Goal: Information Seeking & Learning: Learn about a topic

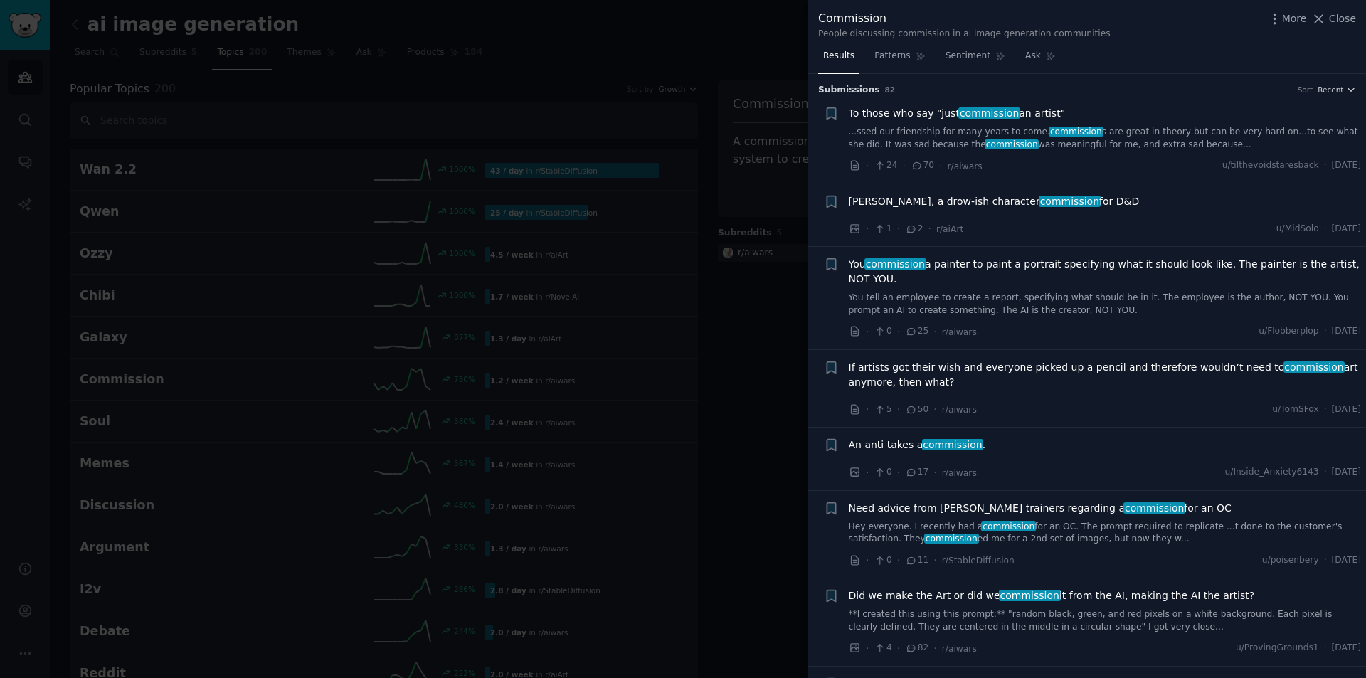
scroll to position [782, 0]
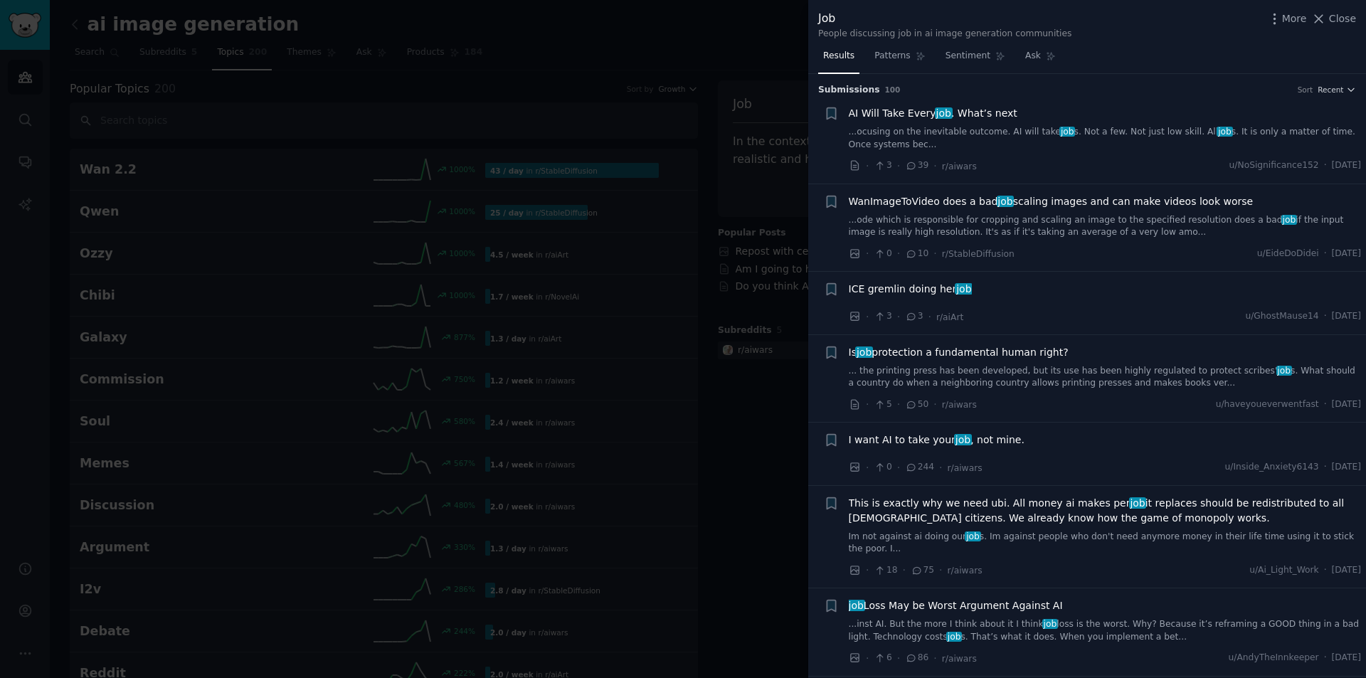
click at [984, 114] on span "AI Will Take Every job . What’s next" at bounding box center [932, 113] width 169 height 15
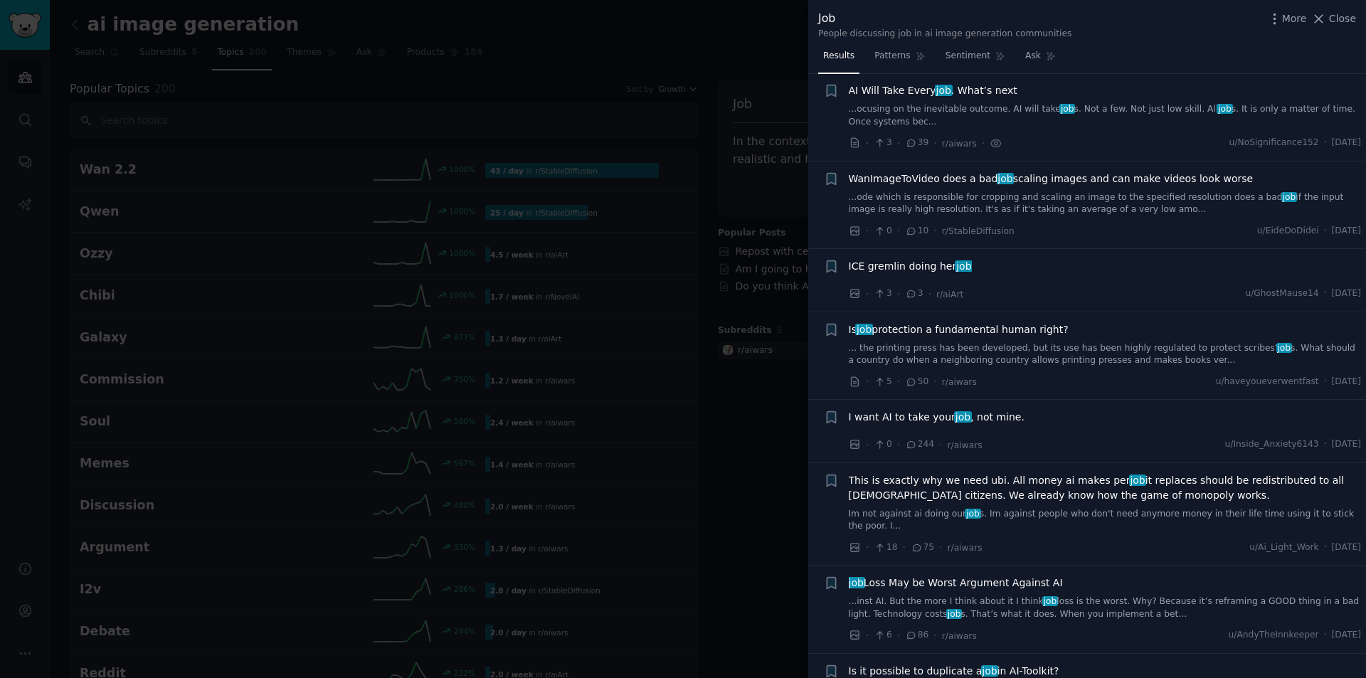
click at [909, 267] on span "ICE gremlin doing her job" at bounding box center [909, 266] width 123 height 15
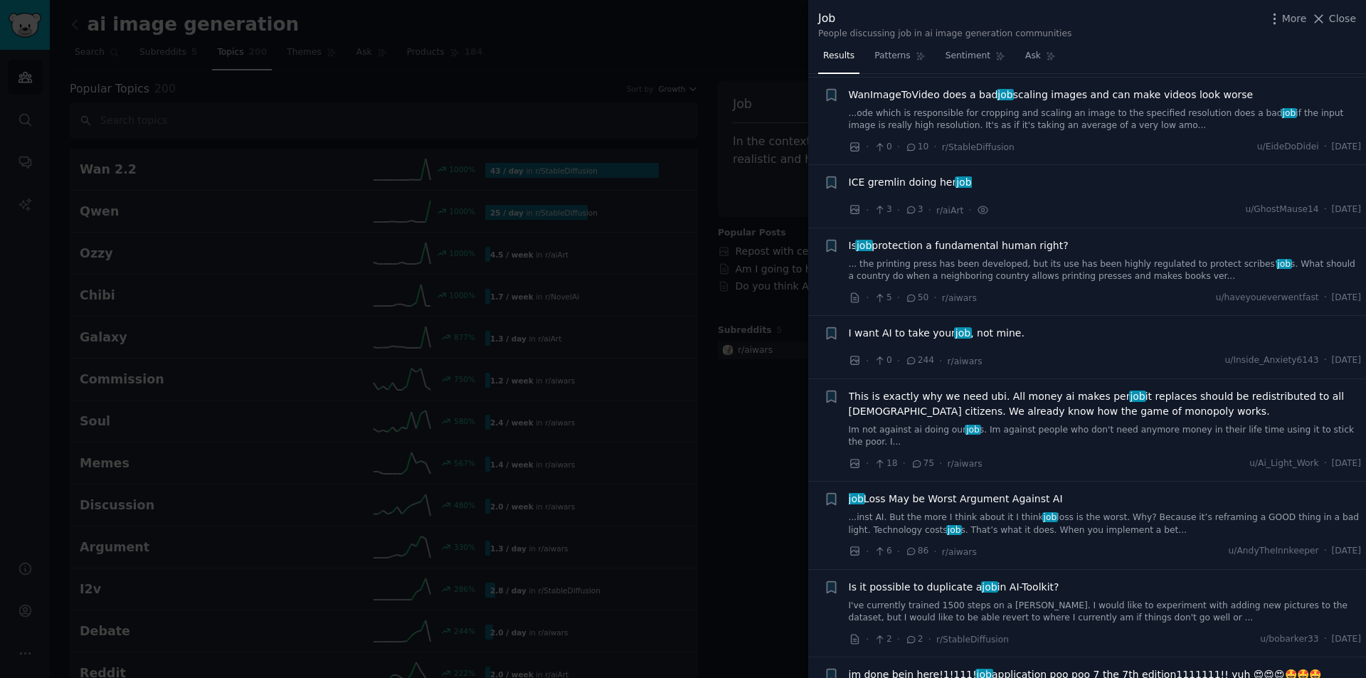
scroll to position [270, 0]
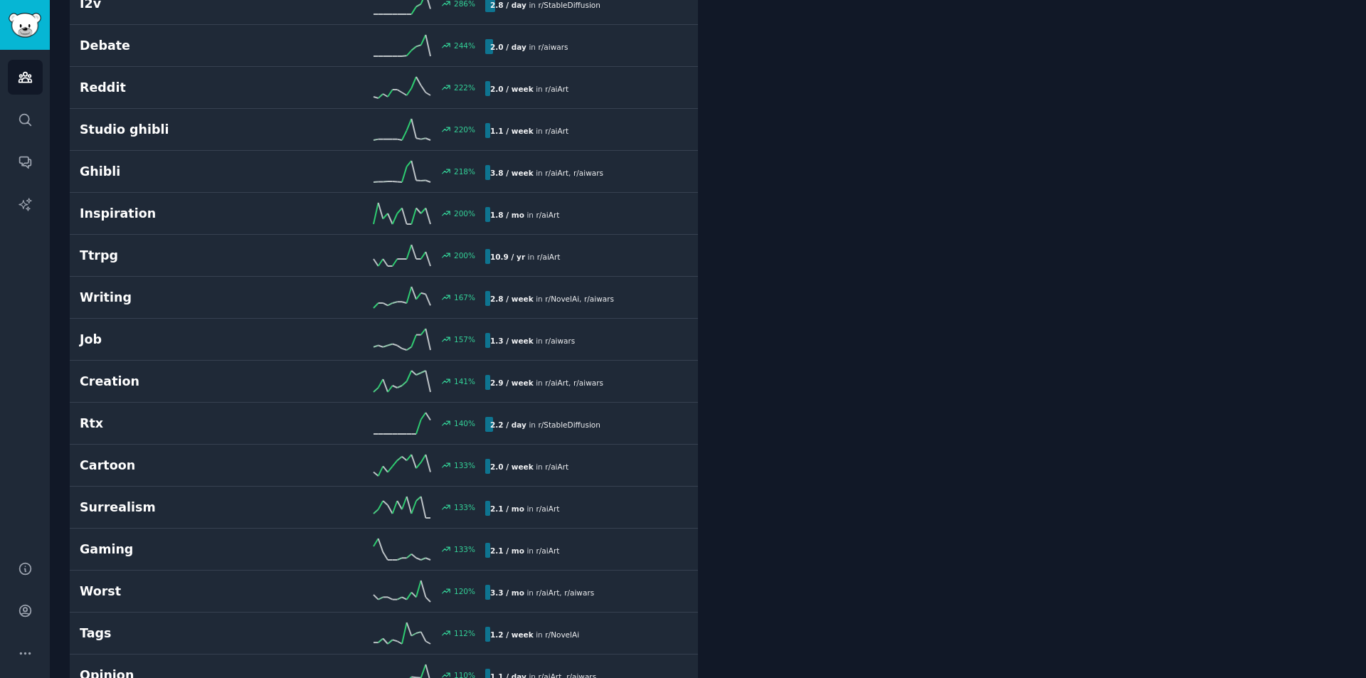
scroll to position [5991, 0]
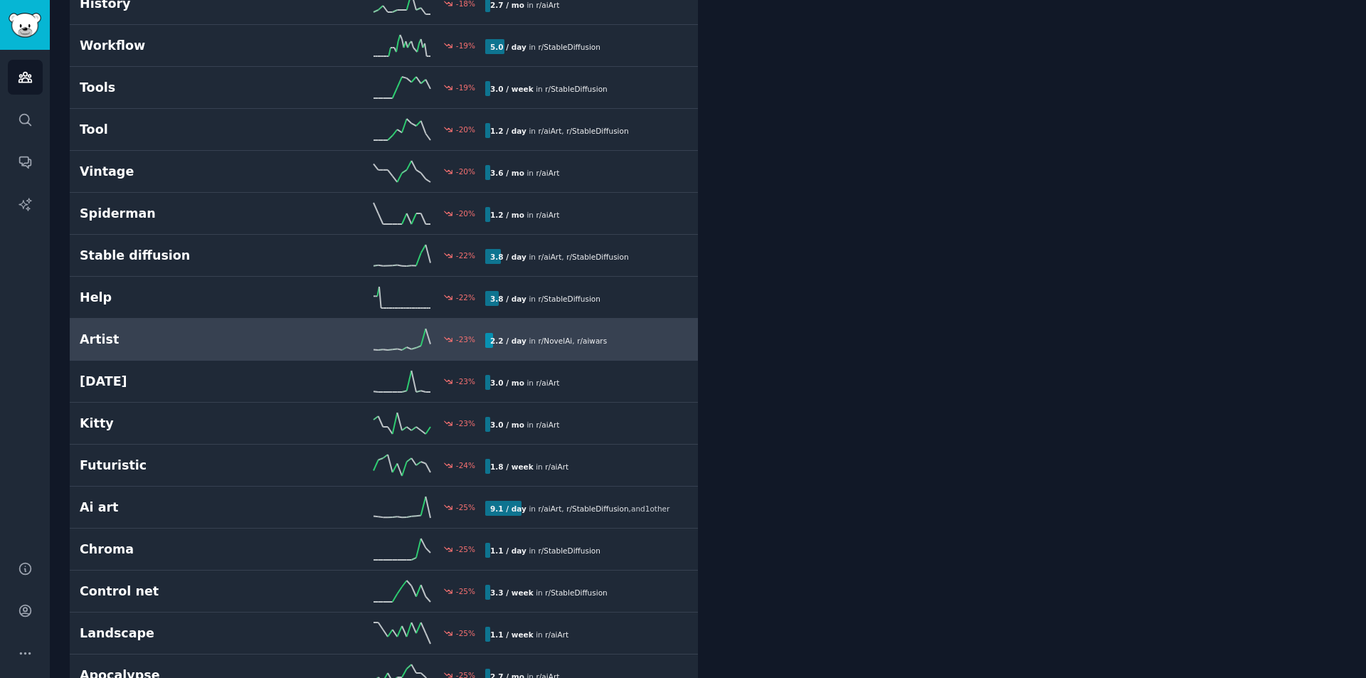
click at [100, 336] on h2 "Artist" at bounding box center [181, 340] width 203 height 18
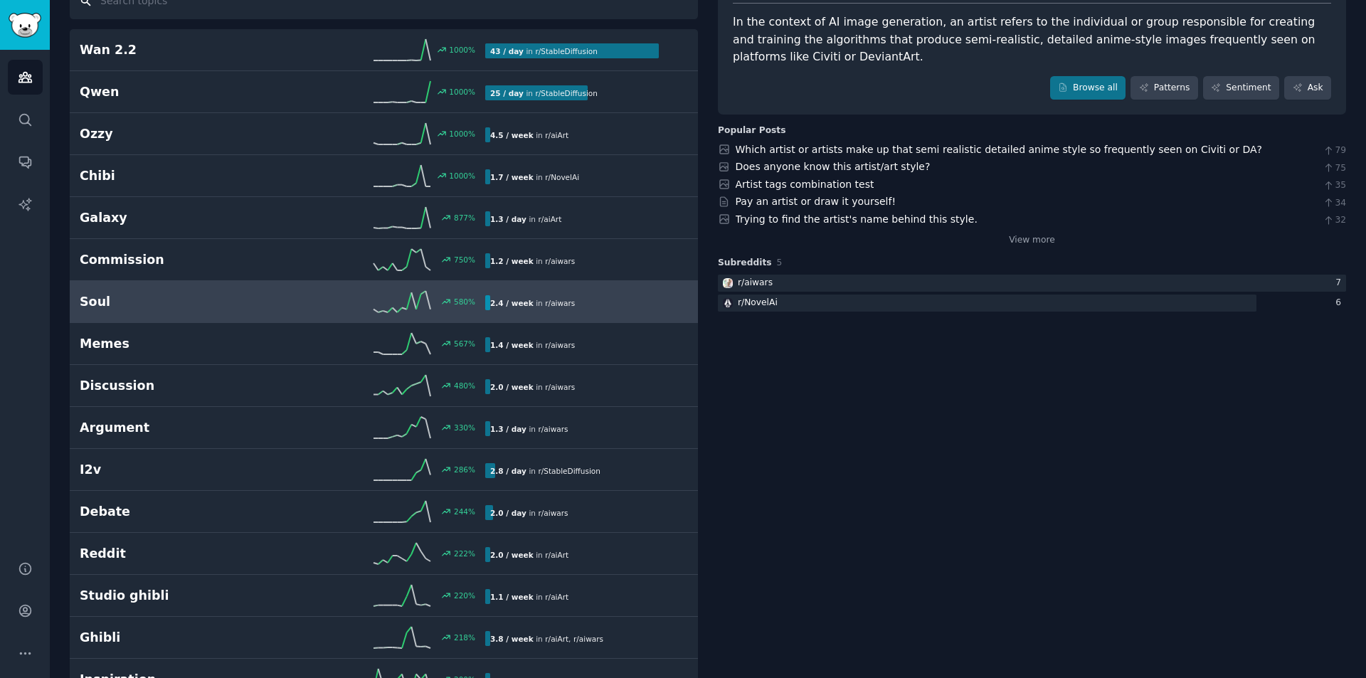
scroll to position [142, 0]
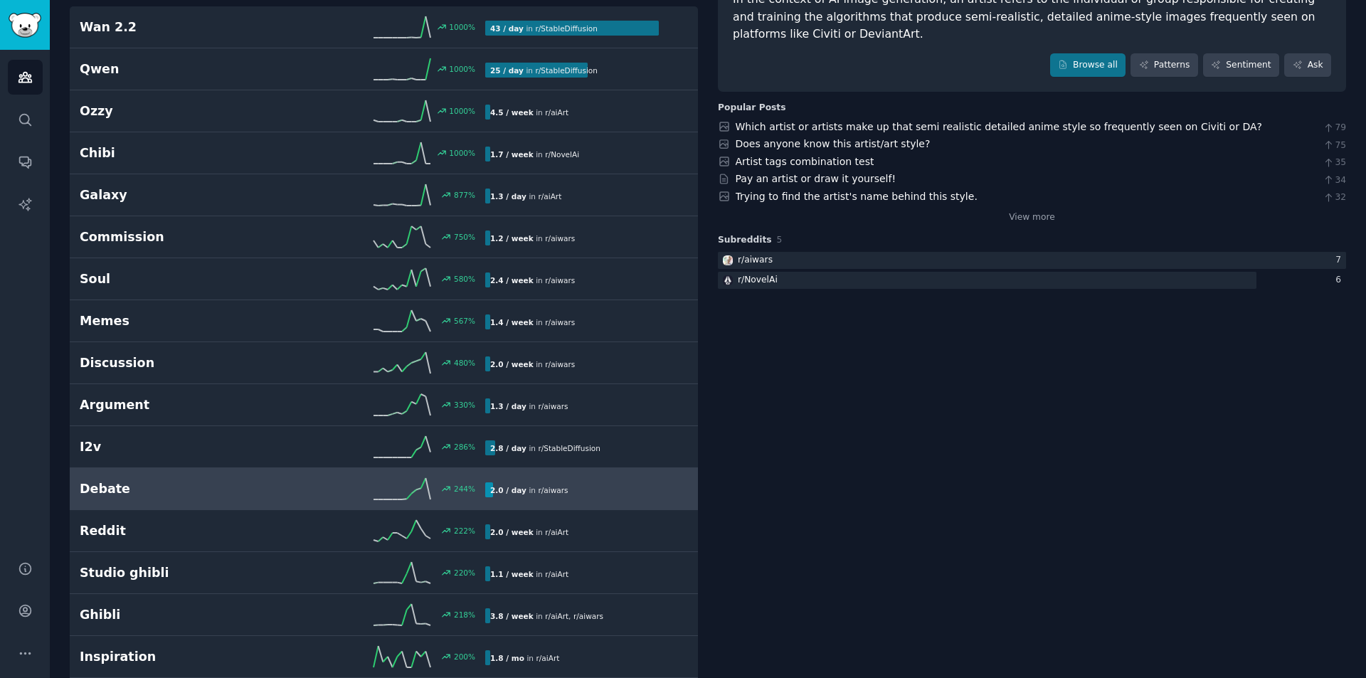
click at [206, 496] on h2 "Debate" at bounding box center [181, 489] width 203 height 18
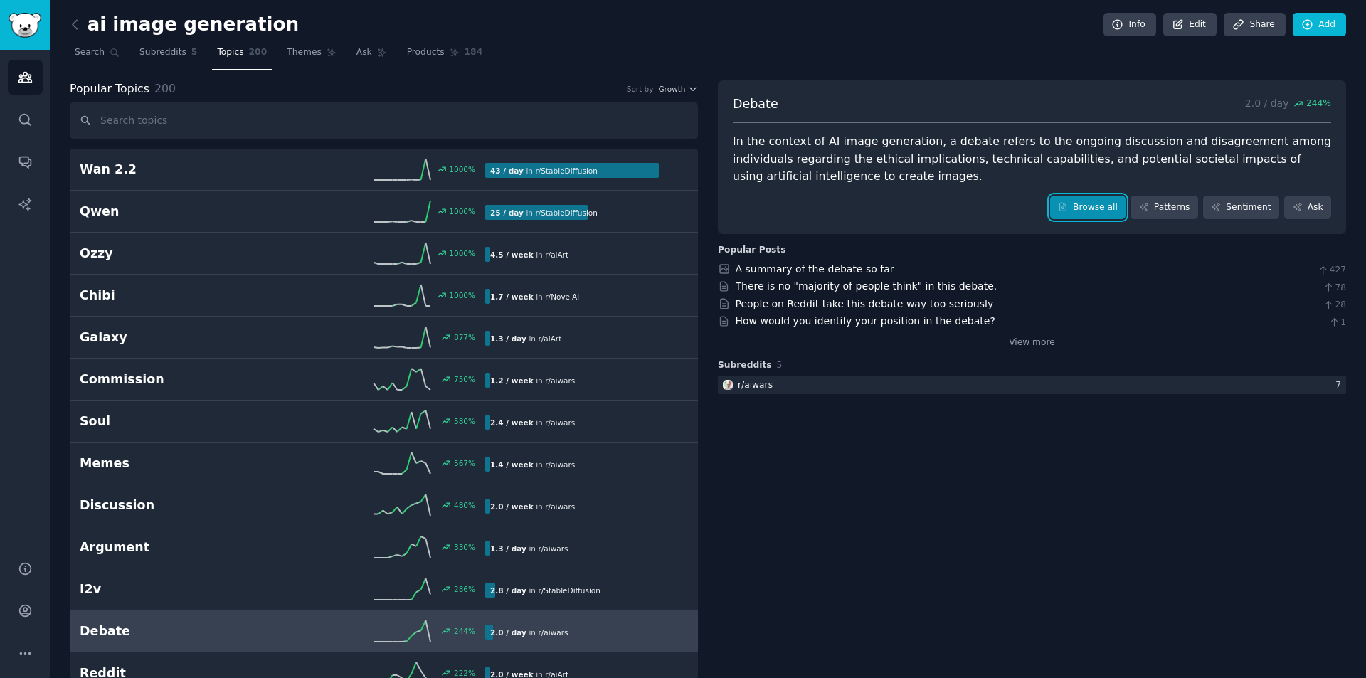
click at [1088, 206] on link "Browse all" at bounding box center [1088, 208] width 76 height 24
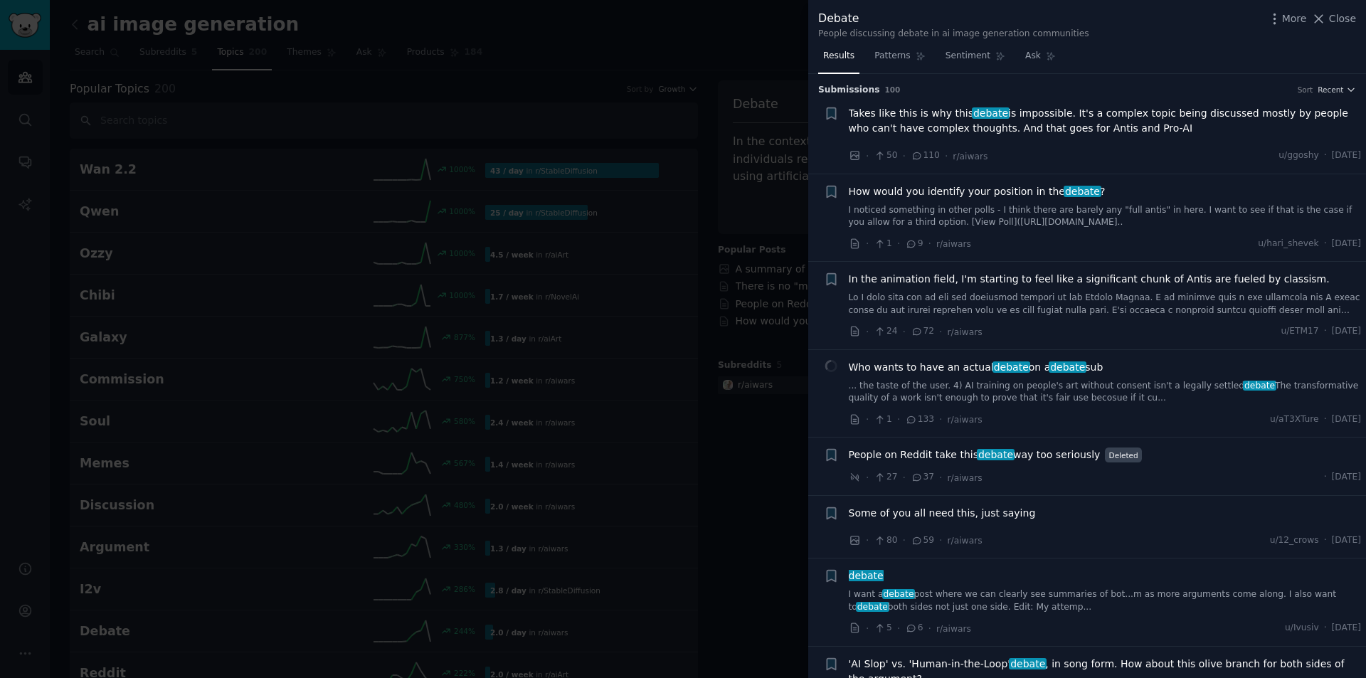
click at [1026, 124] on span "Takes like this is why this debate is impossible. It's a complex topic being di…" at bounding box center [1104, 121] width 513 height 30
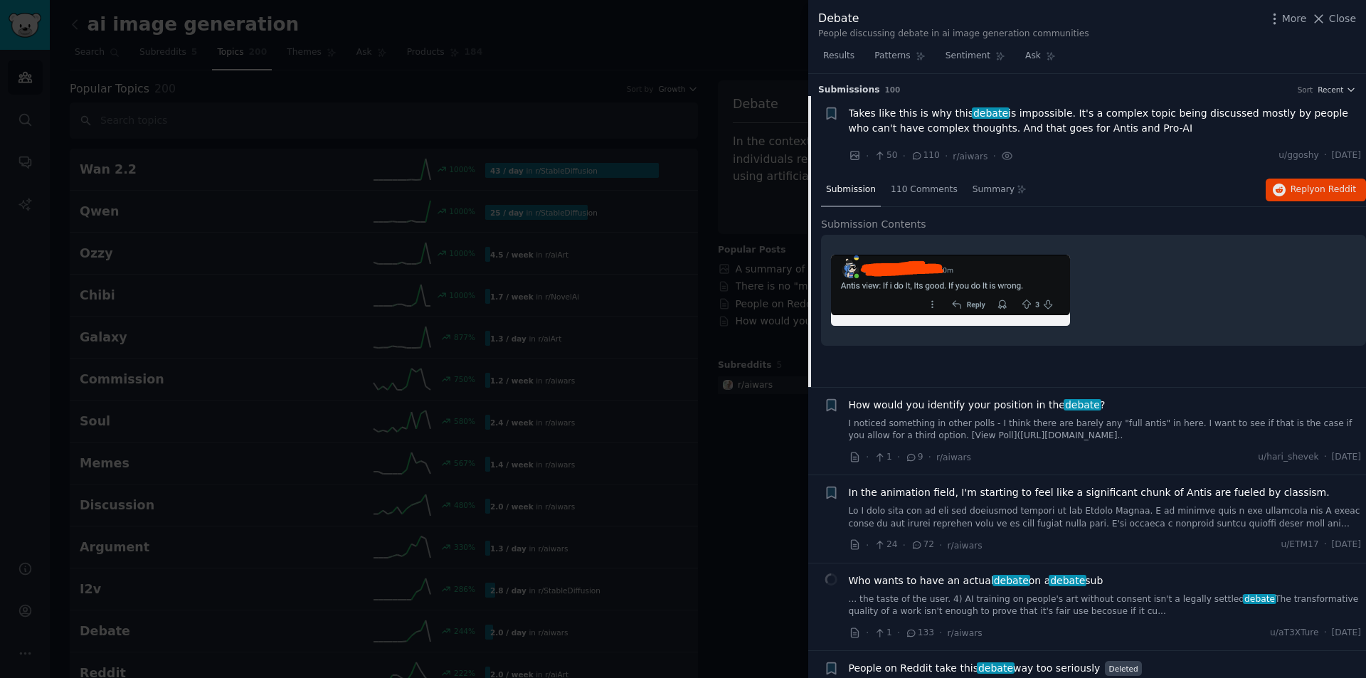
scroll to position [23, 0]
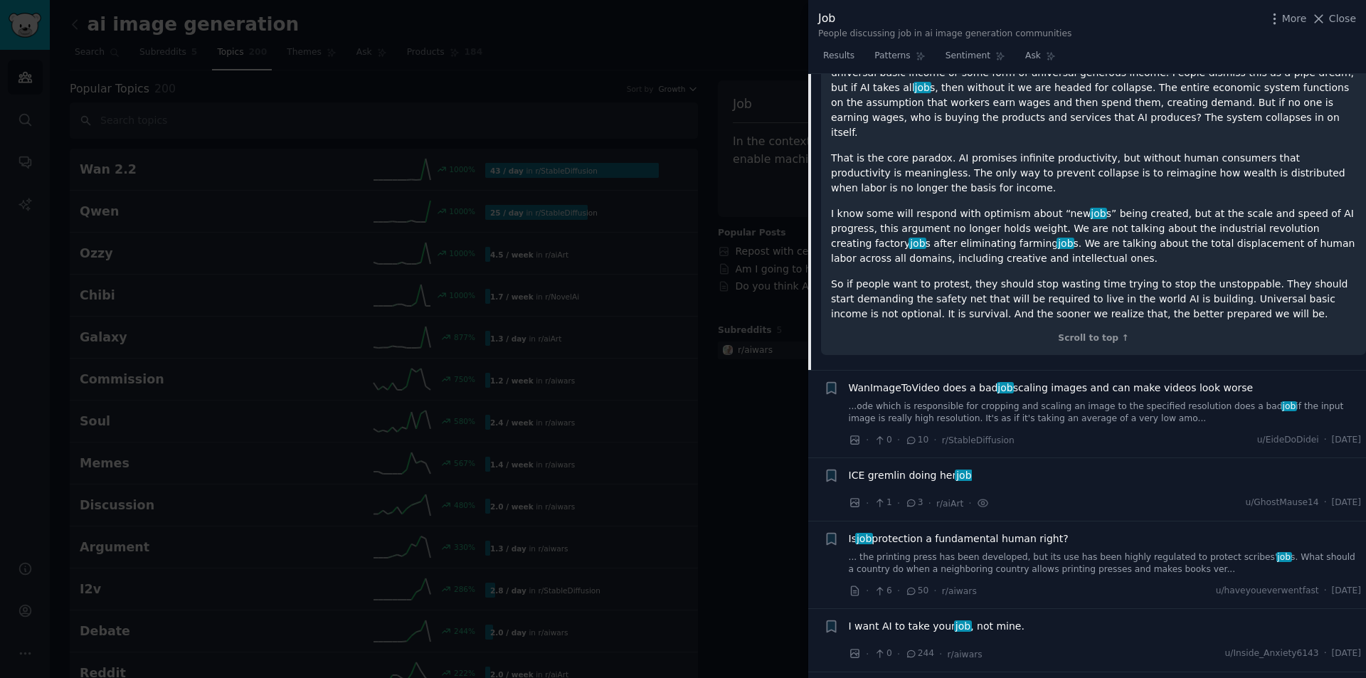
scroll to position [711, 0]
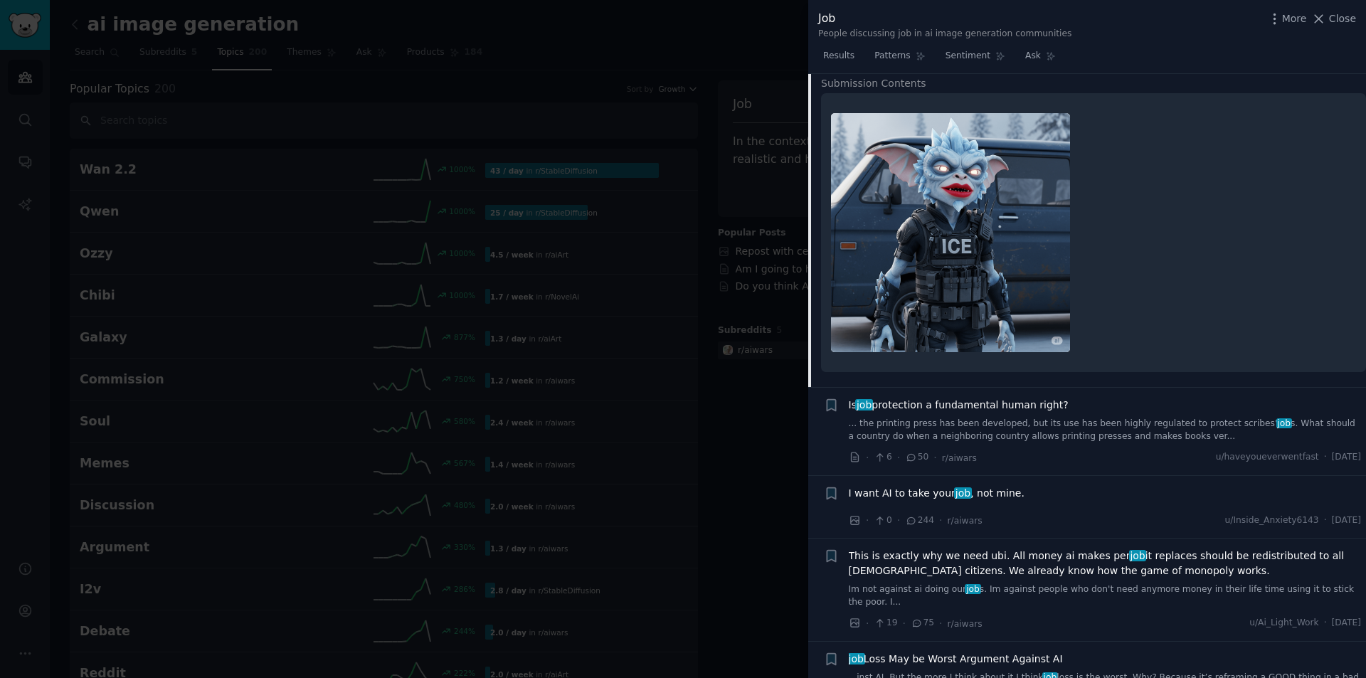
scroll to position [427, 0]
